Goal: Task Accomplishment & Management: Use online tool/utility

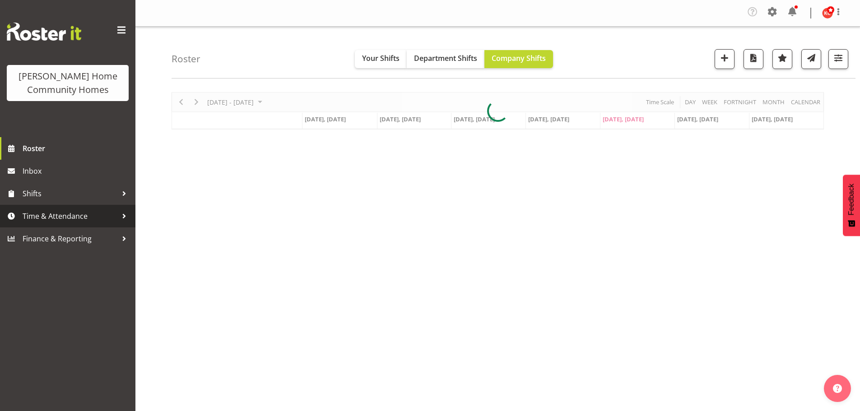
click at [33, 216] on span "Time & Attendance" at bounding box center [70, 216] width 95 height 14
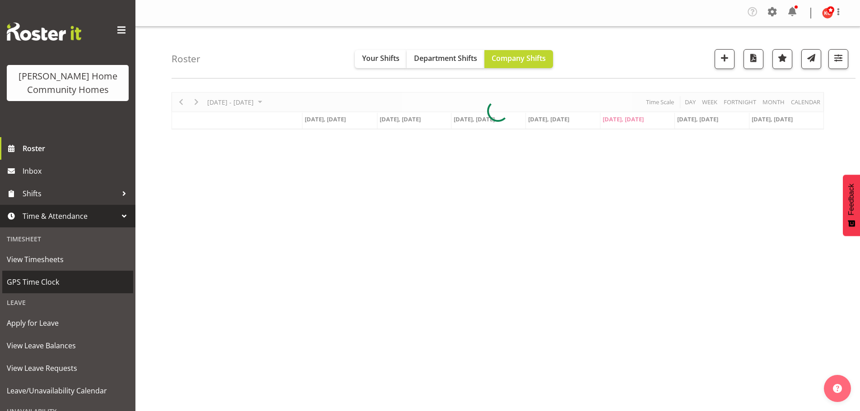
click at [28, 280] on span "GPS Time Clock" at bounding box center [68, 282] width 122 height 14
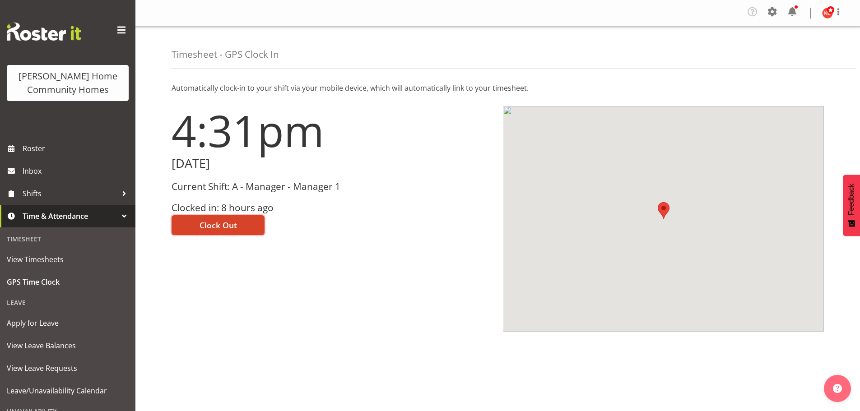
click at [209, 229] on span "Clock Out" at bounding box center [217, 225] width 37 height 12
